Goal: Transaction & Acquisition: Purchase product/service

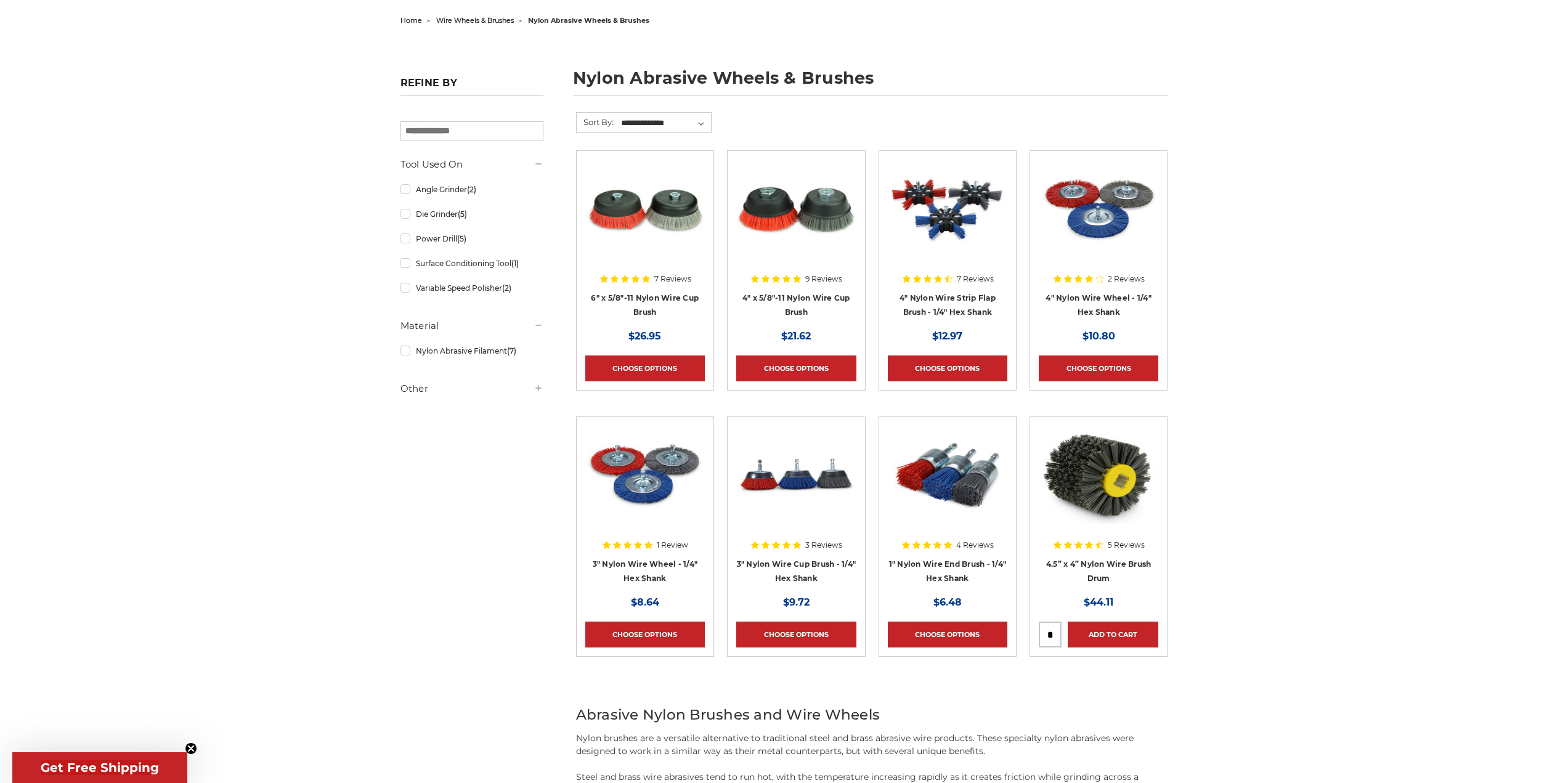
scroll to position [62, 0]
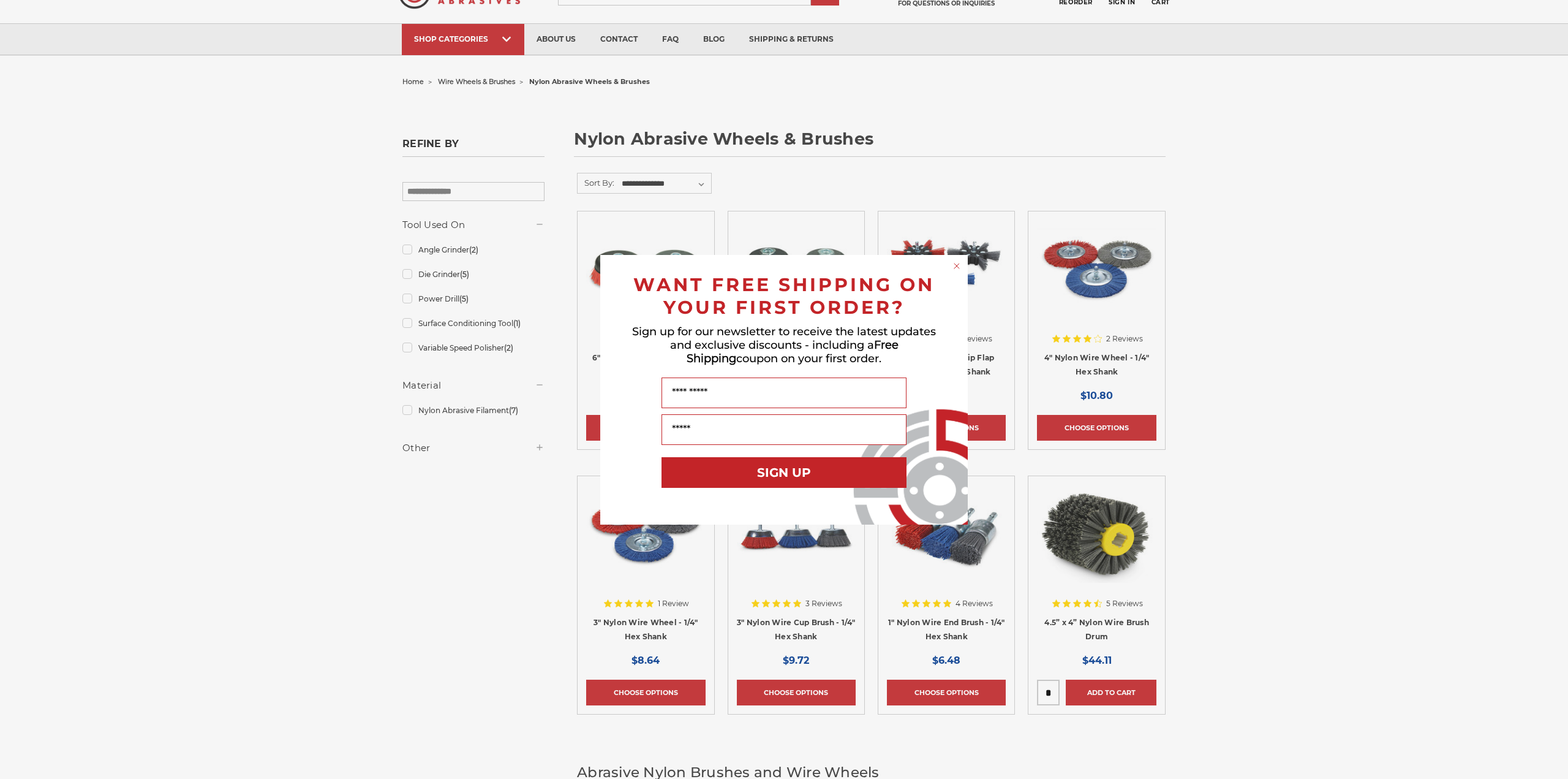
click at [958, 267] on icon "Close dialog" at bounding box center [956, 266] width 5 height 5
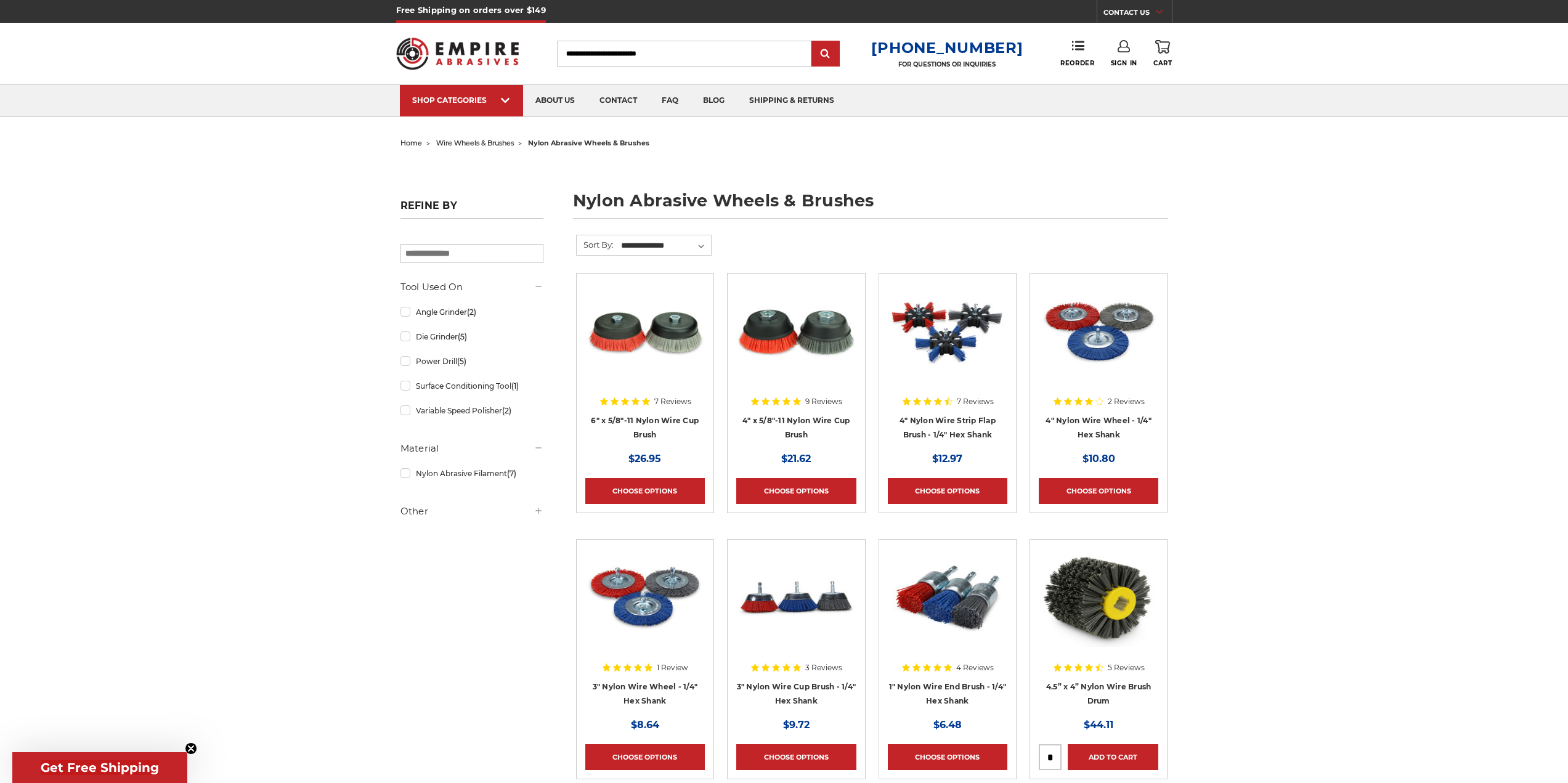
scroll to position [0, 0]
click at [449, 312] on link "Angle Grinder (2)" at bounding box center [471, 312] width 143 height 21
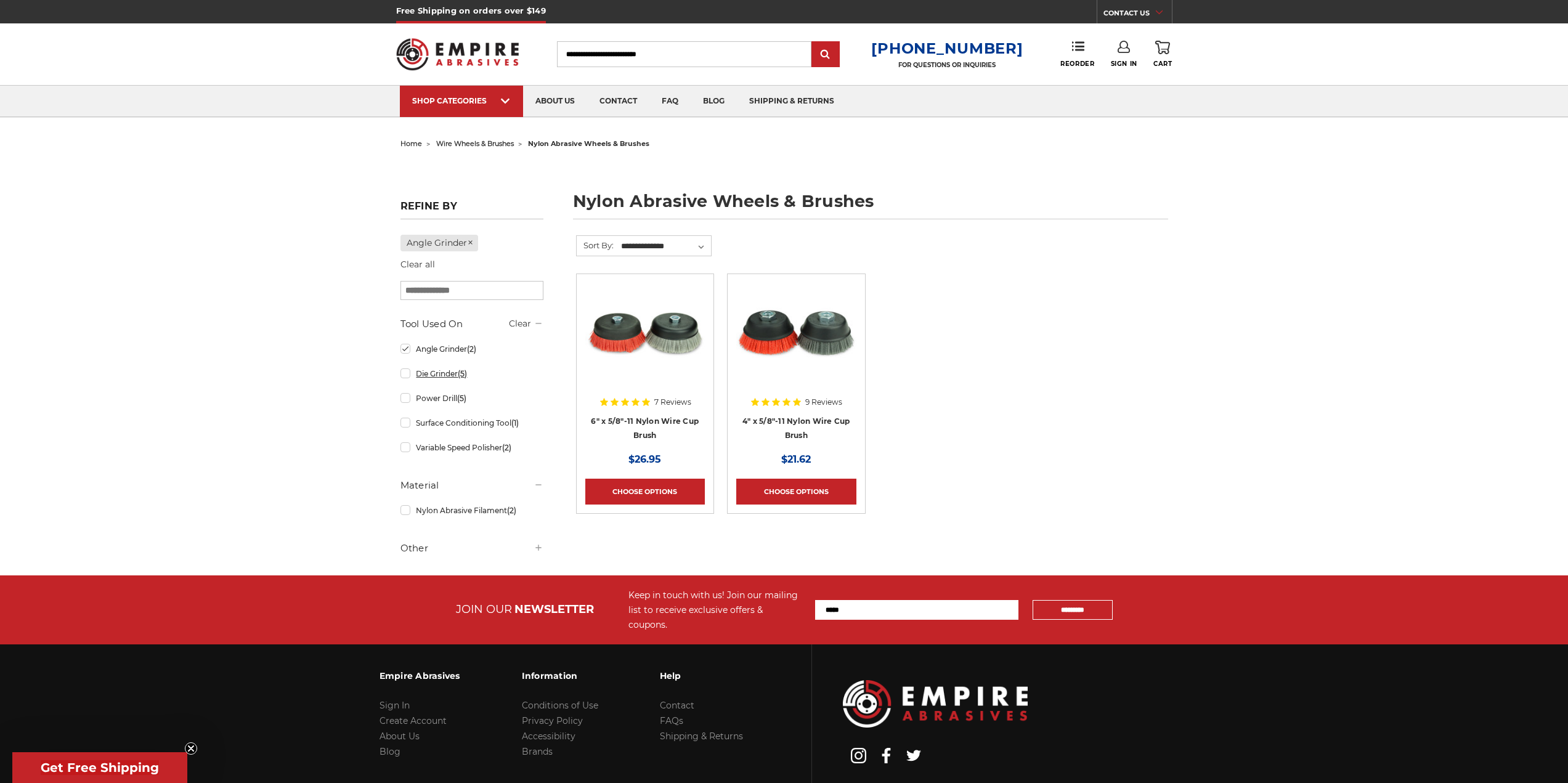
click at [405, 372] on link "Die Grinder (5)" at bounding box center [471, 374] width 143 height 21
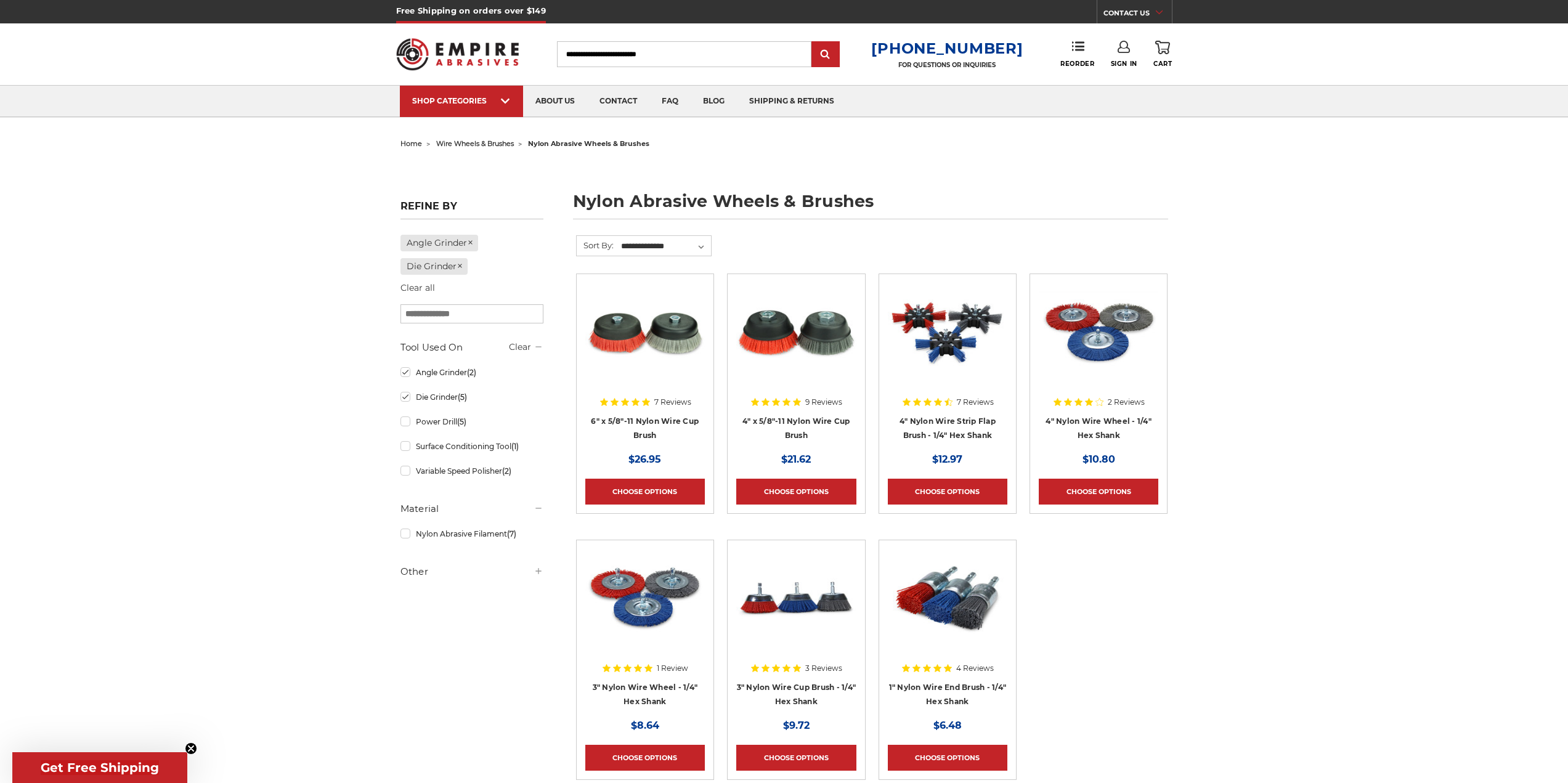
click at [1103, 354] on img at bounding box center [1099, 332] width 120 height 98
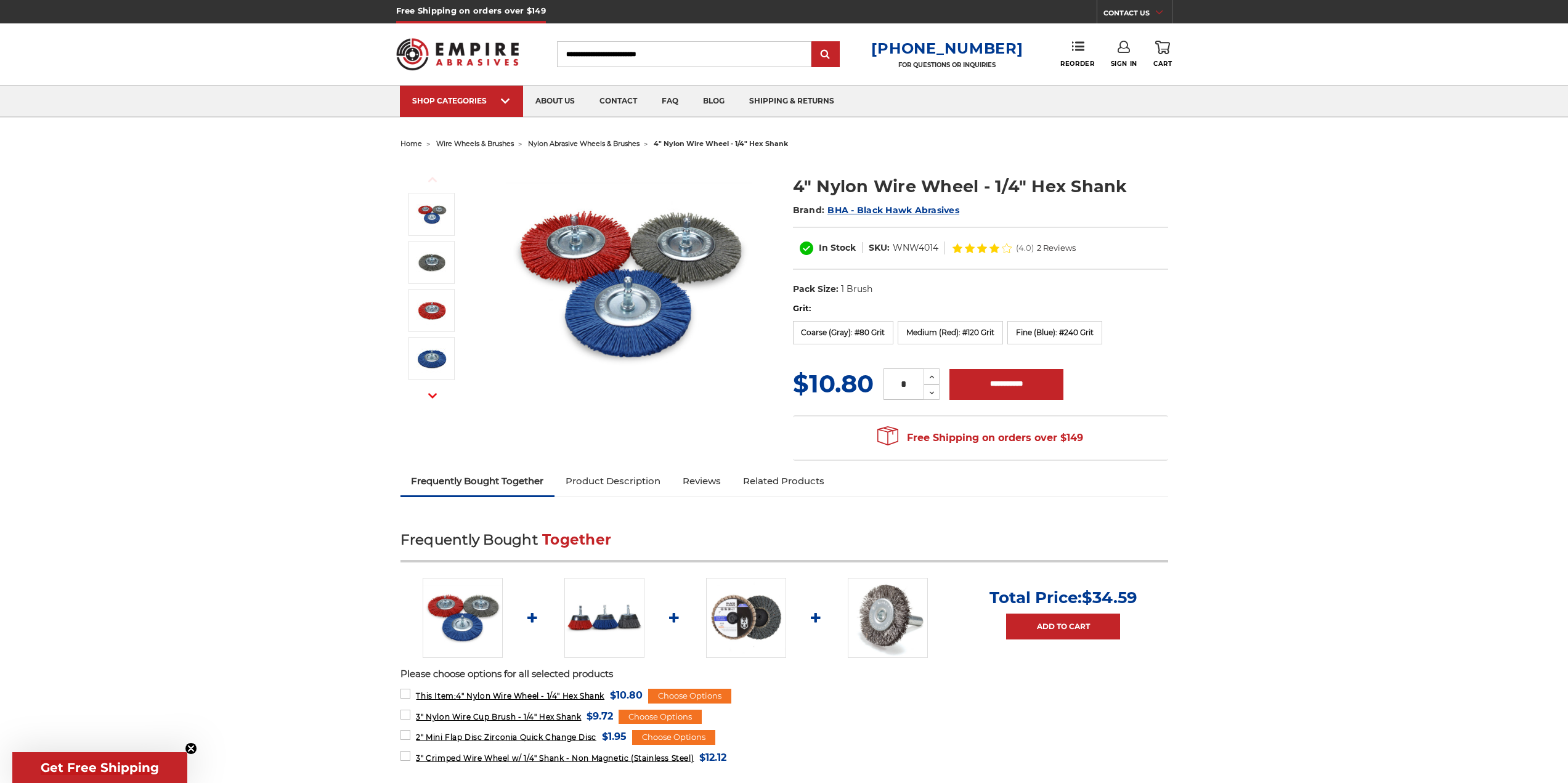
drag, startPoint x: 648, startPoint y: 496, endPoint x: 653, endPoint y: 244, distance: 252.0
